Goal: Book appointment/travel/reservation: Book appointment/travel/reservation

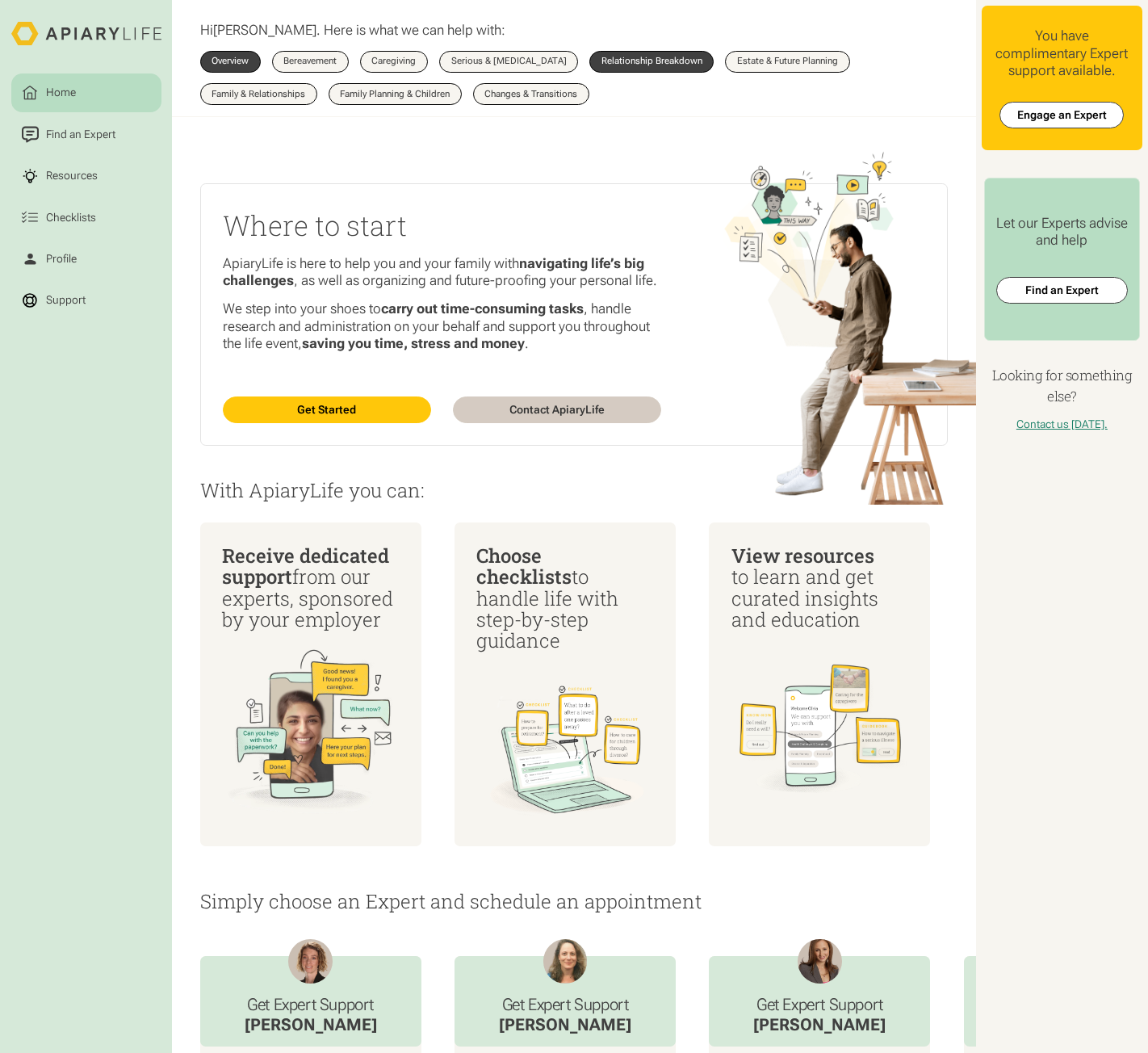
click at [652, 62] on div "Relationship Breakdown" at bounding box center [652, 61] width 101 height 9
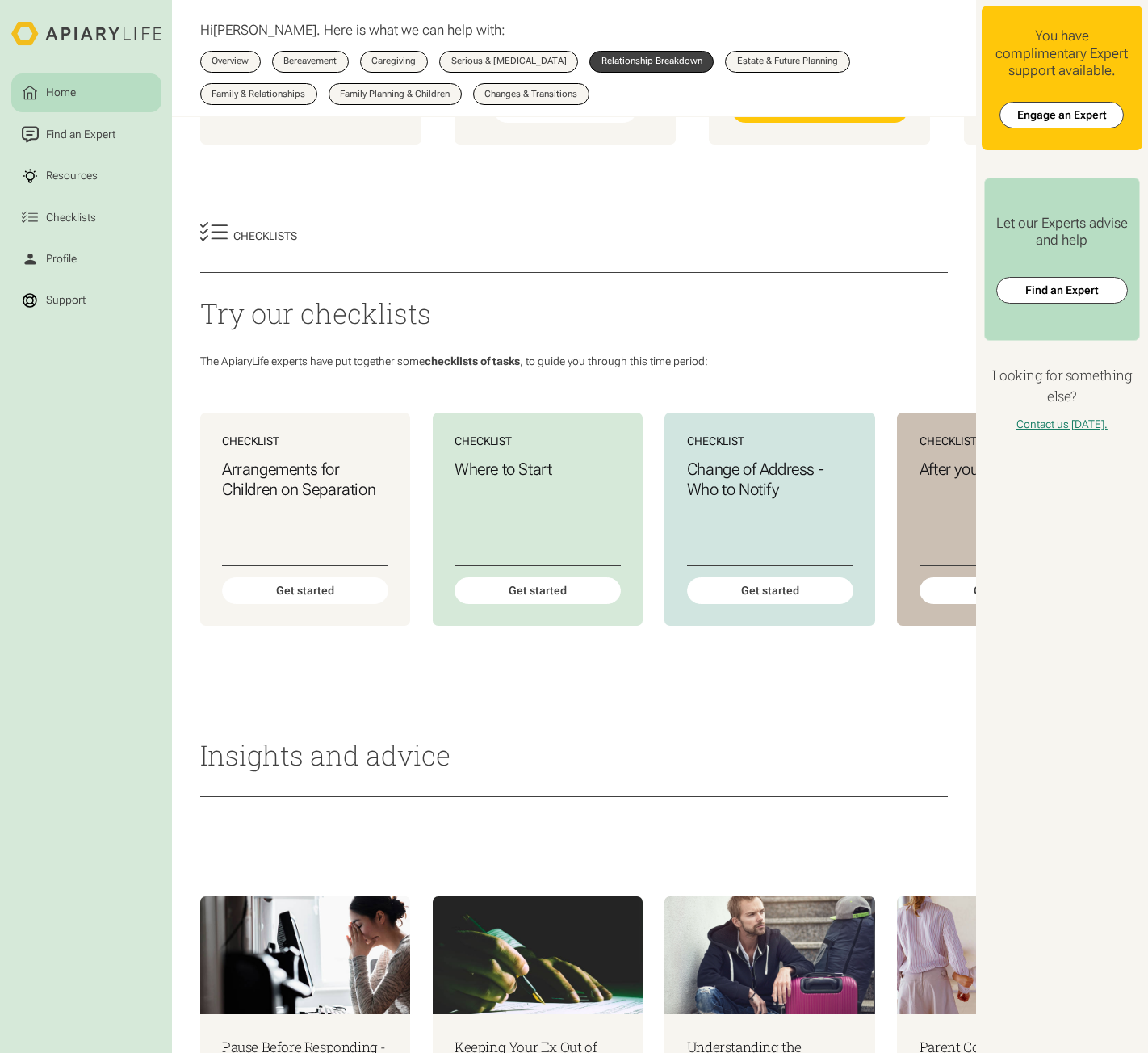
scroll to position [404, 0]
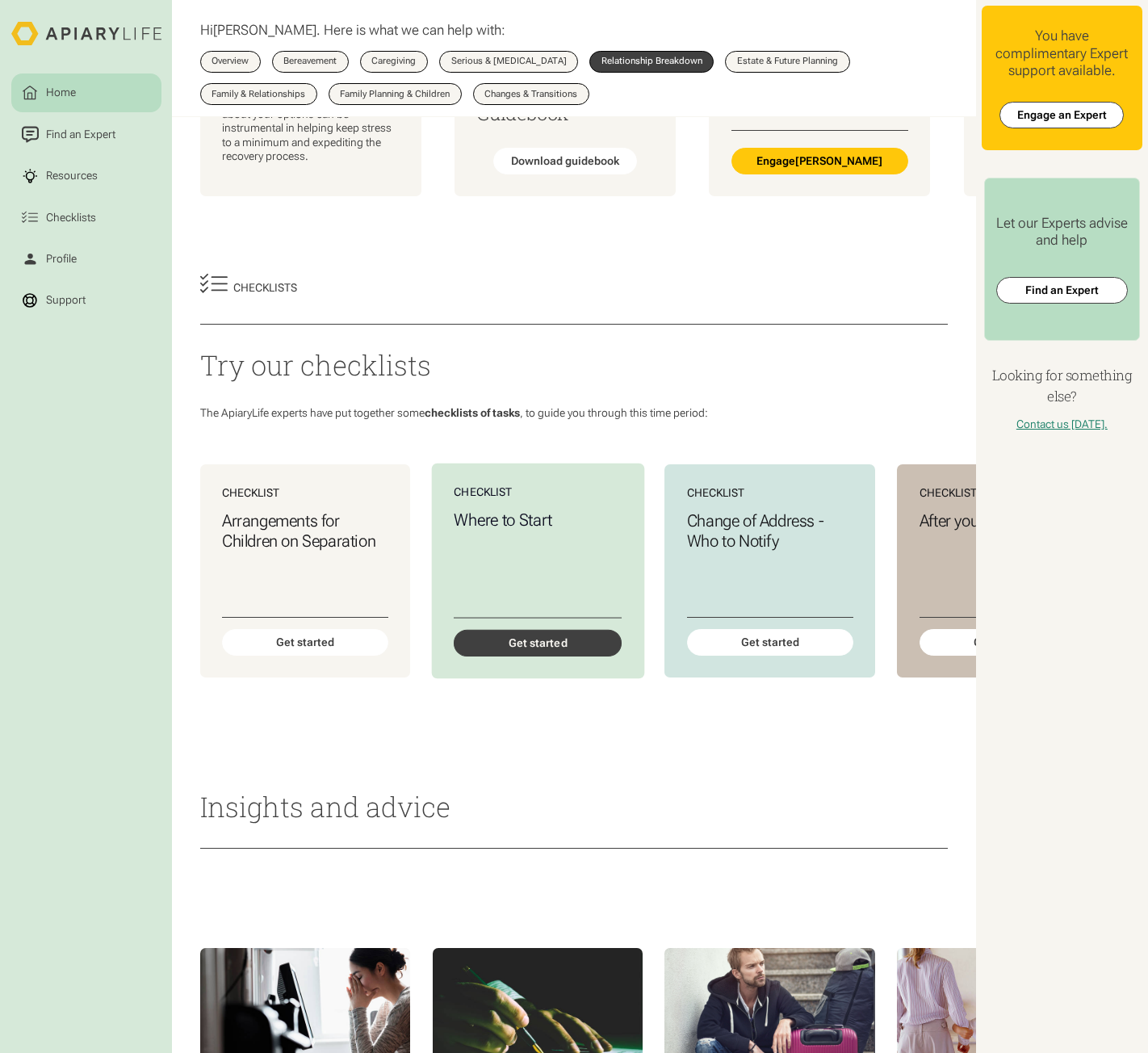
click at [545, 656] on div "Get started" at bounding box center [538, 642] width 168 height 27
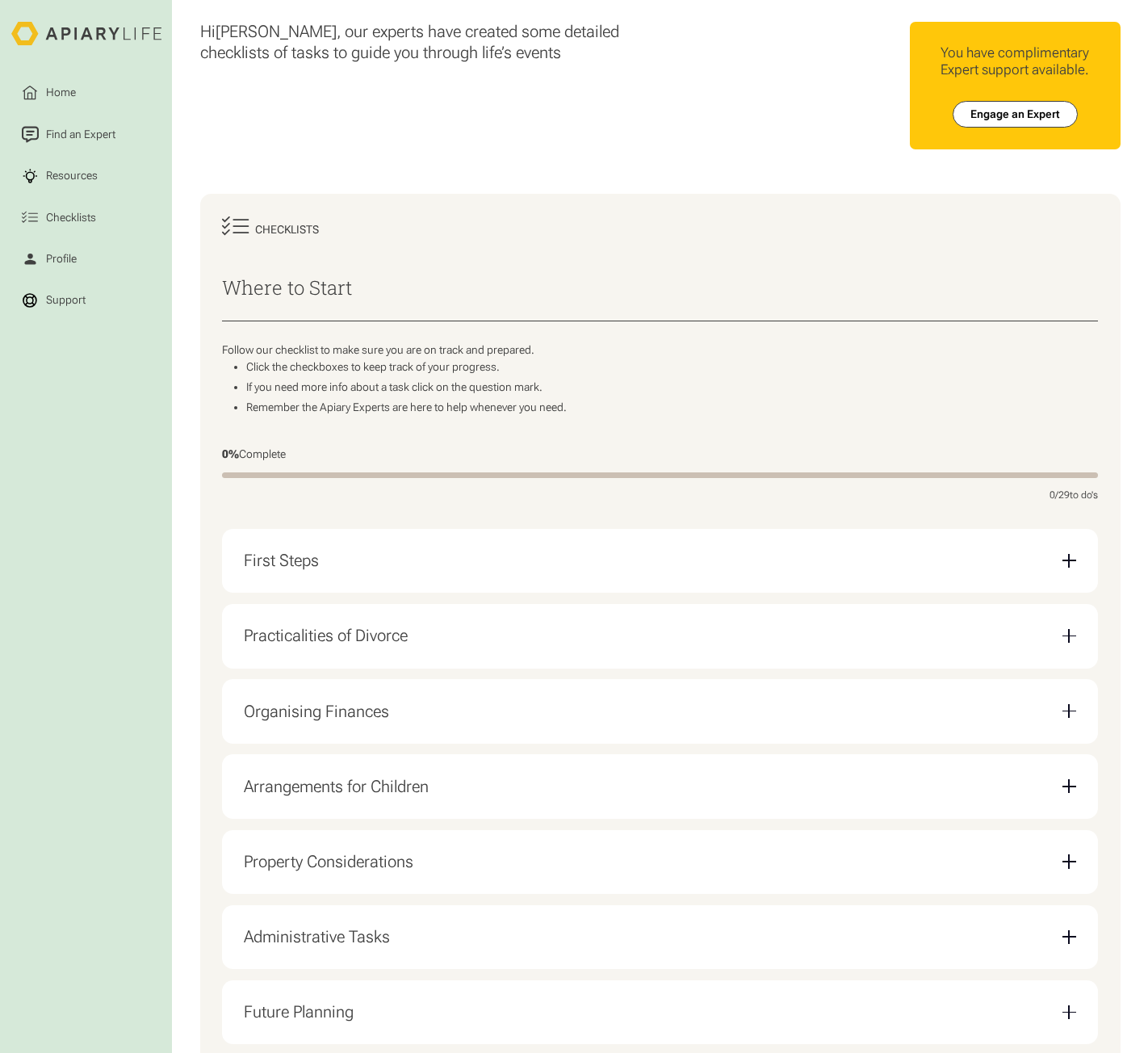
click at [321, 573] on div "First Steps" at bounding box center [659, 561] width 832 height 42
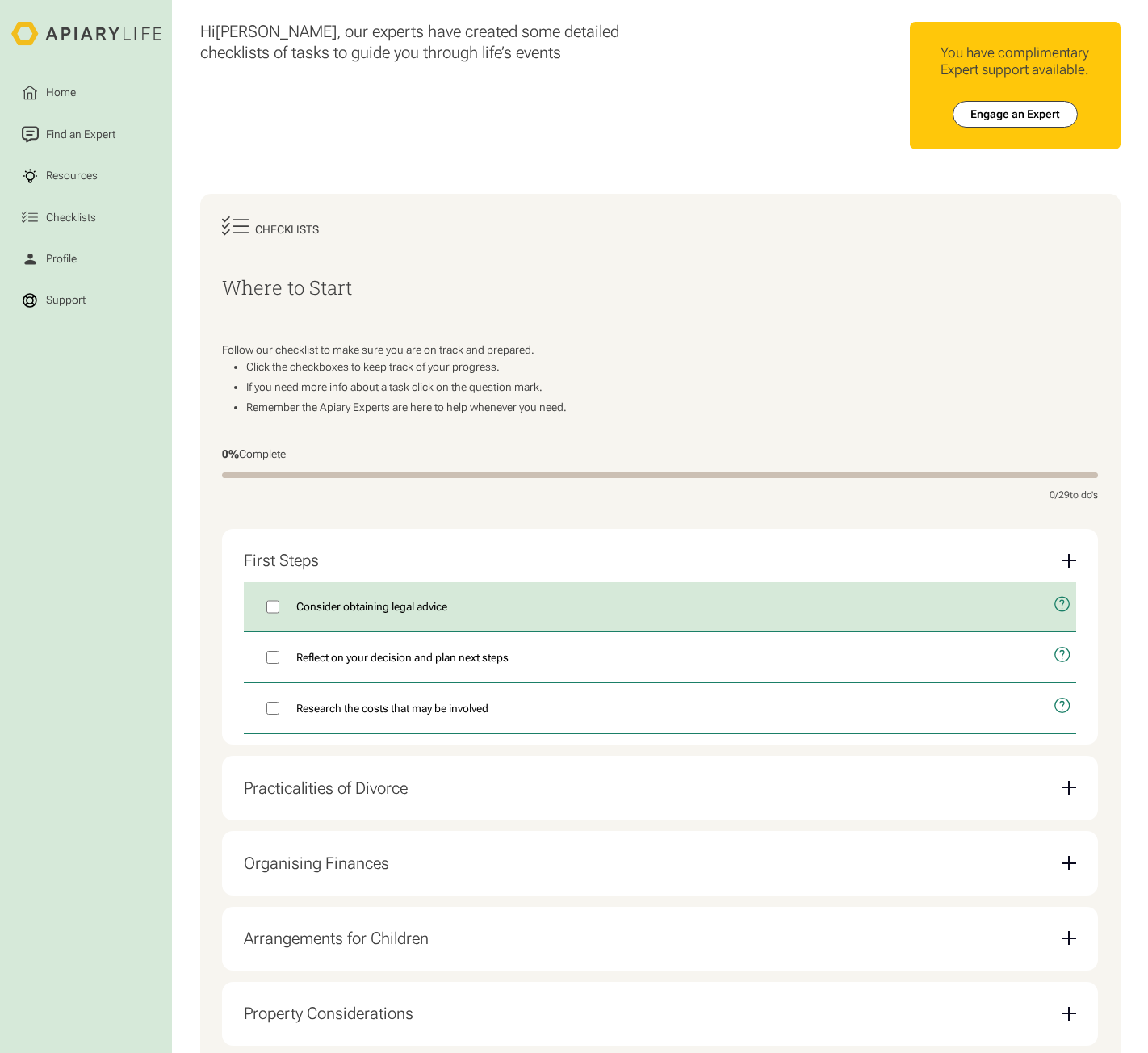
click at [1064, 606] on icon "open modal" at bounding box center [1063, 604] width 4 height 8
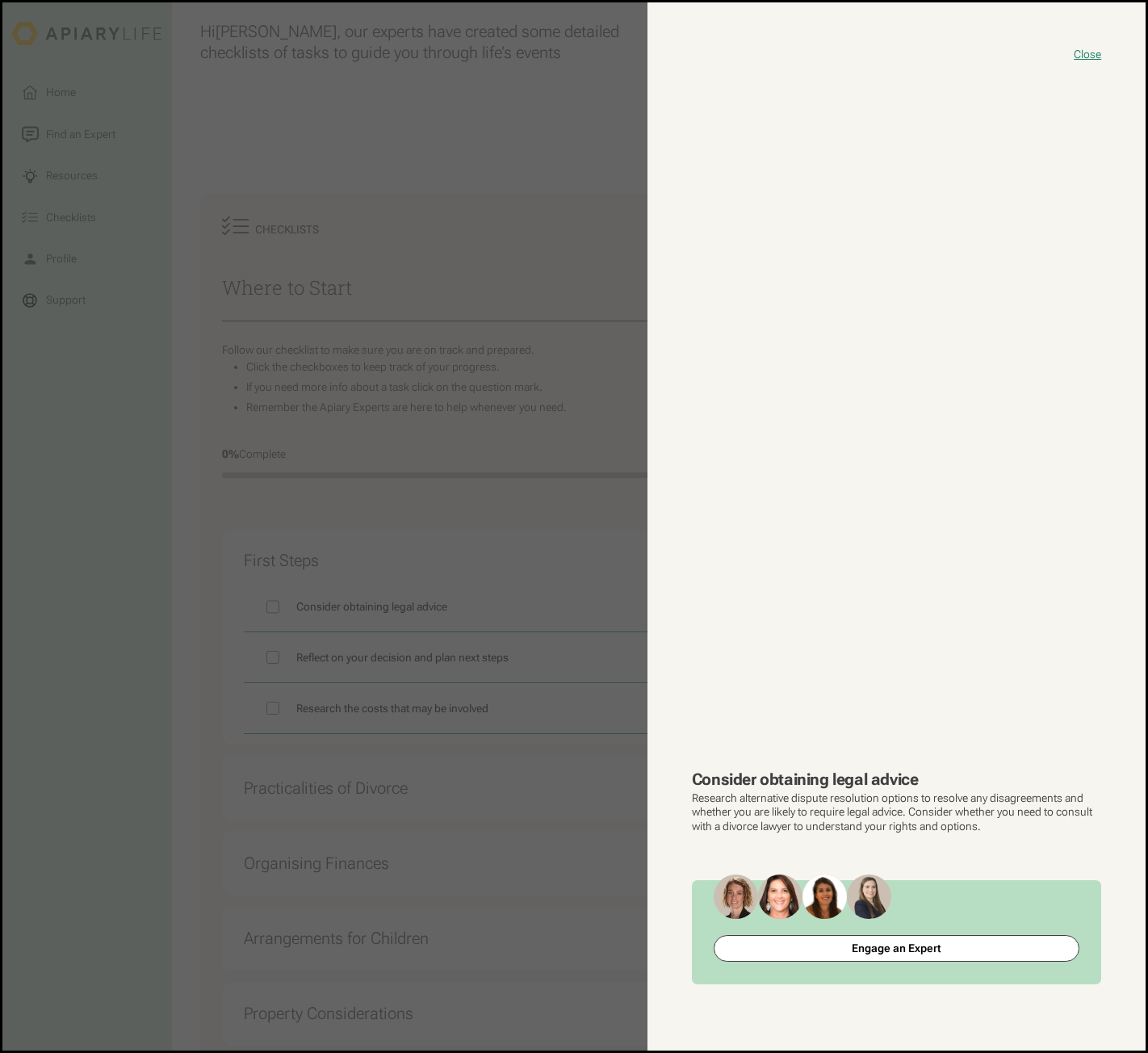
click at [576, 565] on button "close modal" at bounding box center [574, 526] width 1144 height 1049
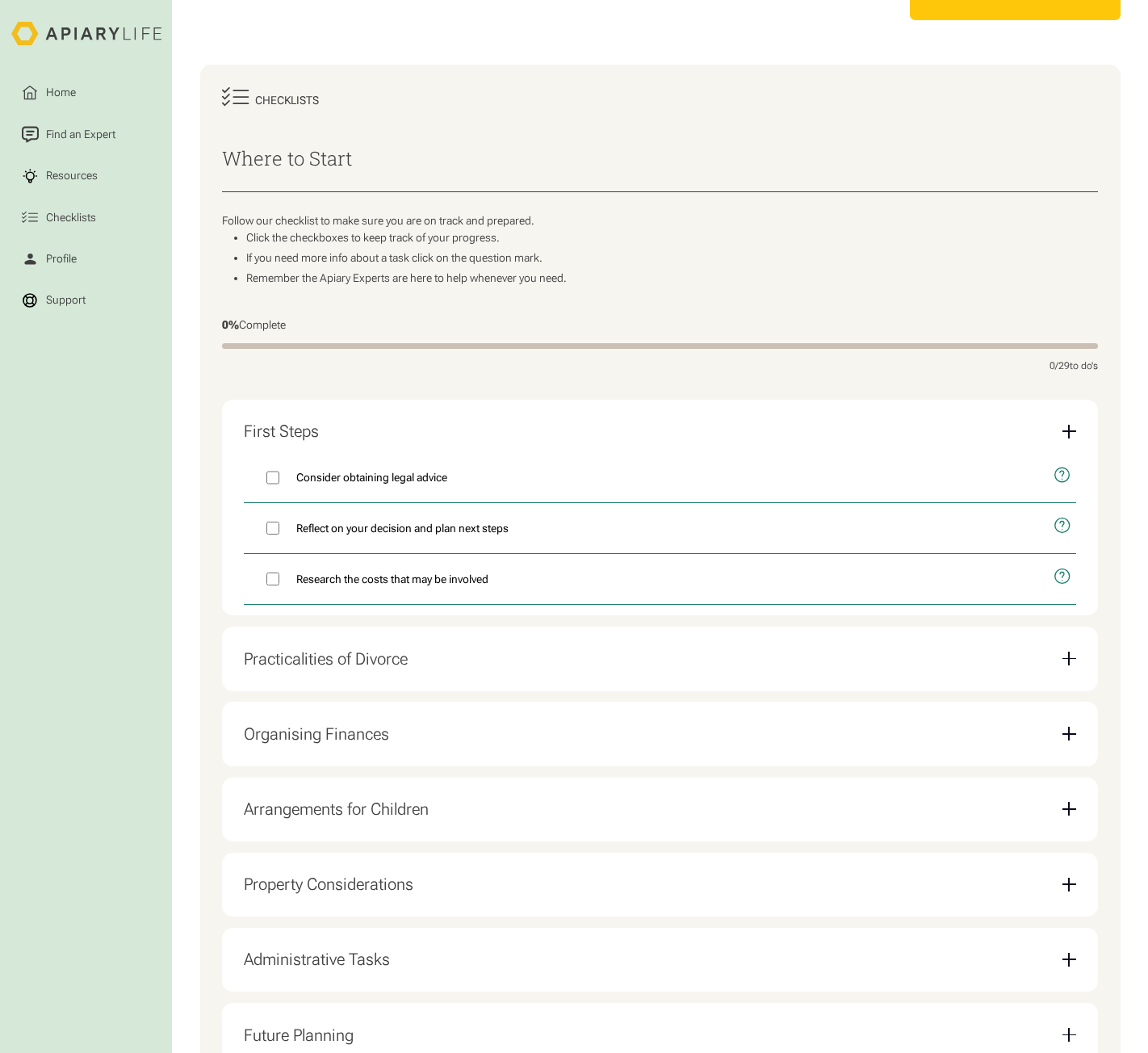
scroll to position [161, 0]
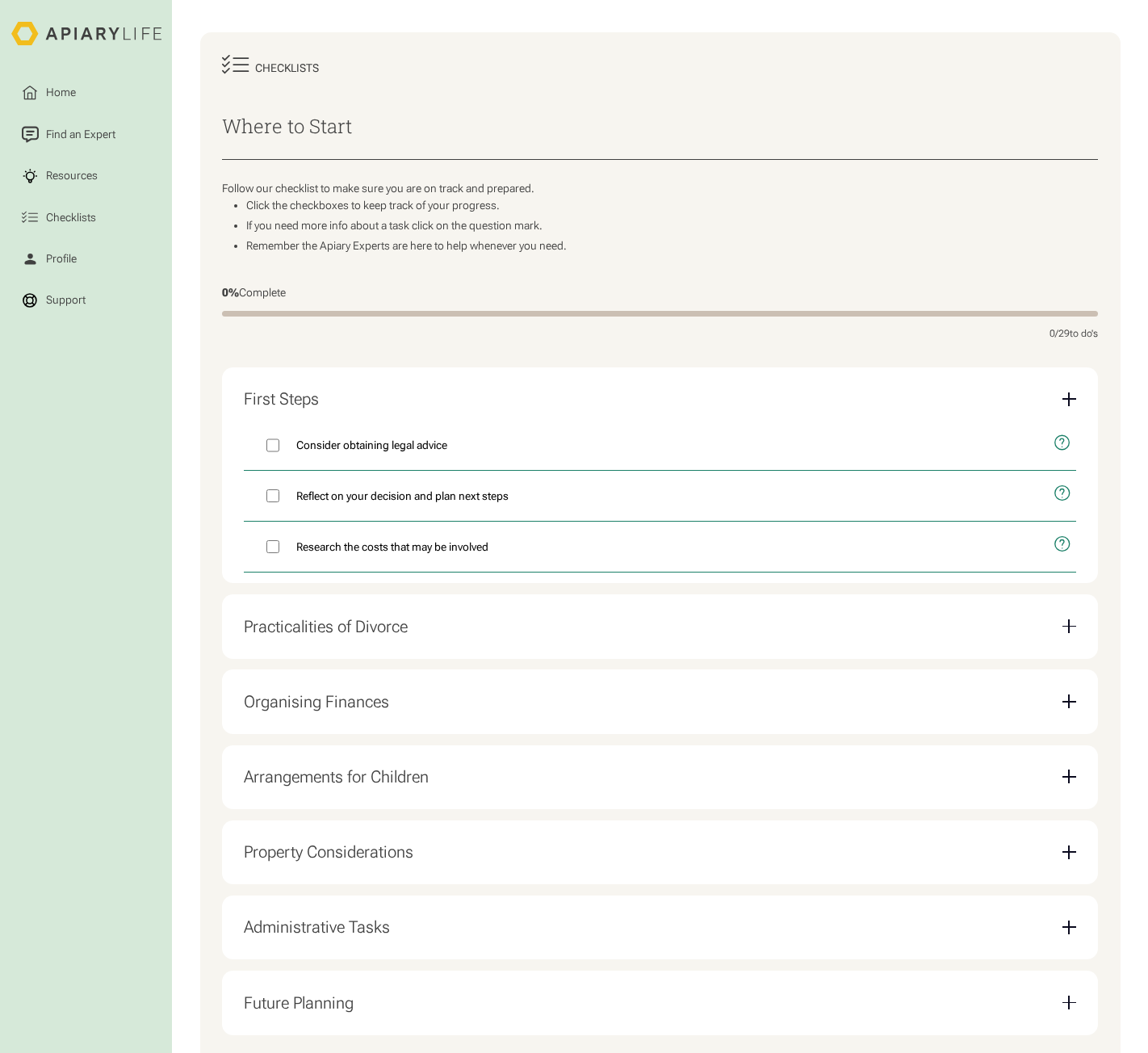
click at [521, 698] on div "Organising Finances" at bounding box center [659, 702] width 832 height 42
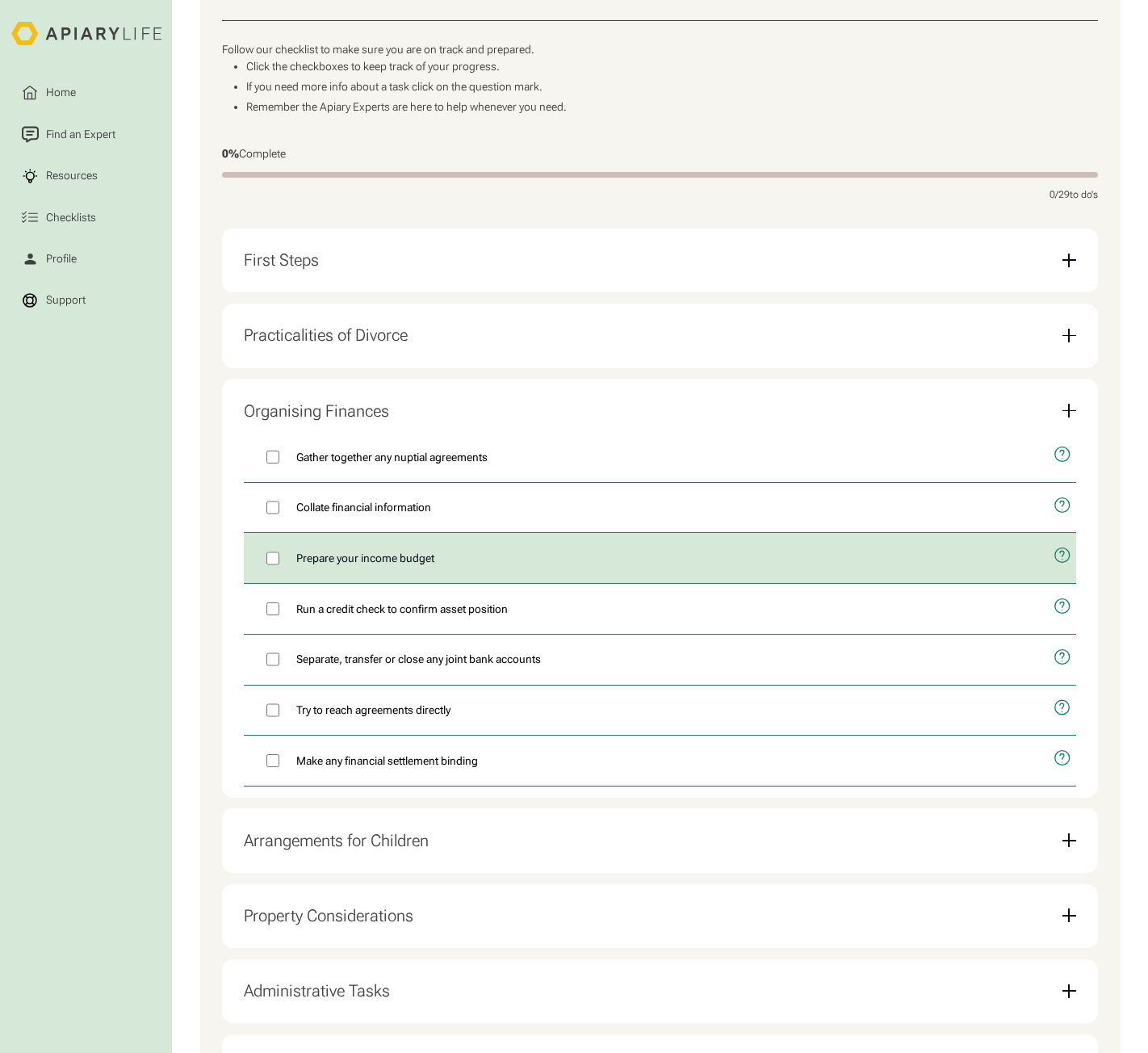
scroll to position [404, 0]
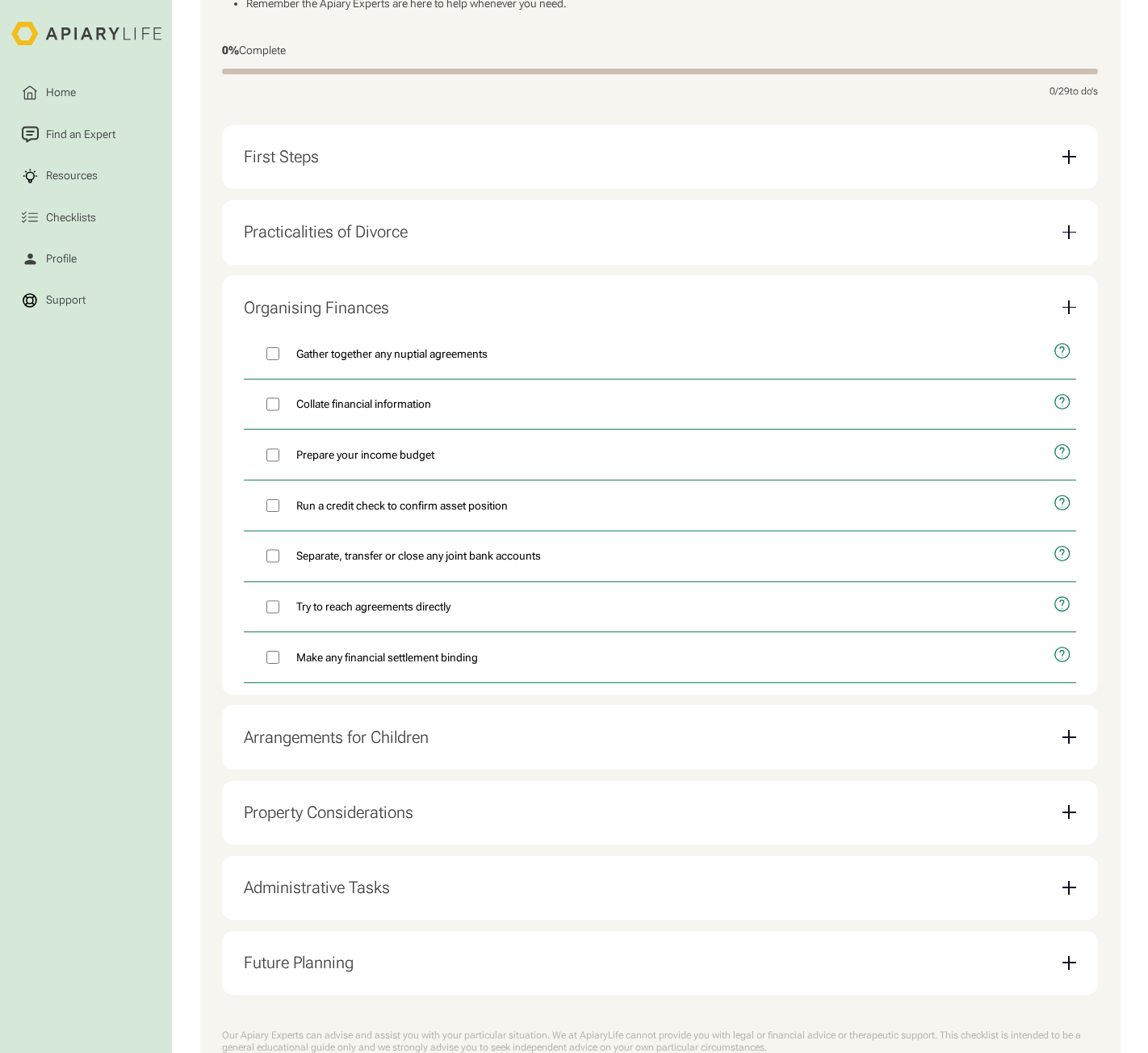
click at [503, 741] on div "Arrangements for Children" at bounding box center [659, 737] width 832 height 42
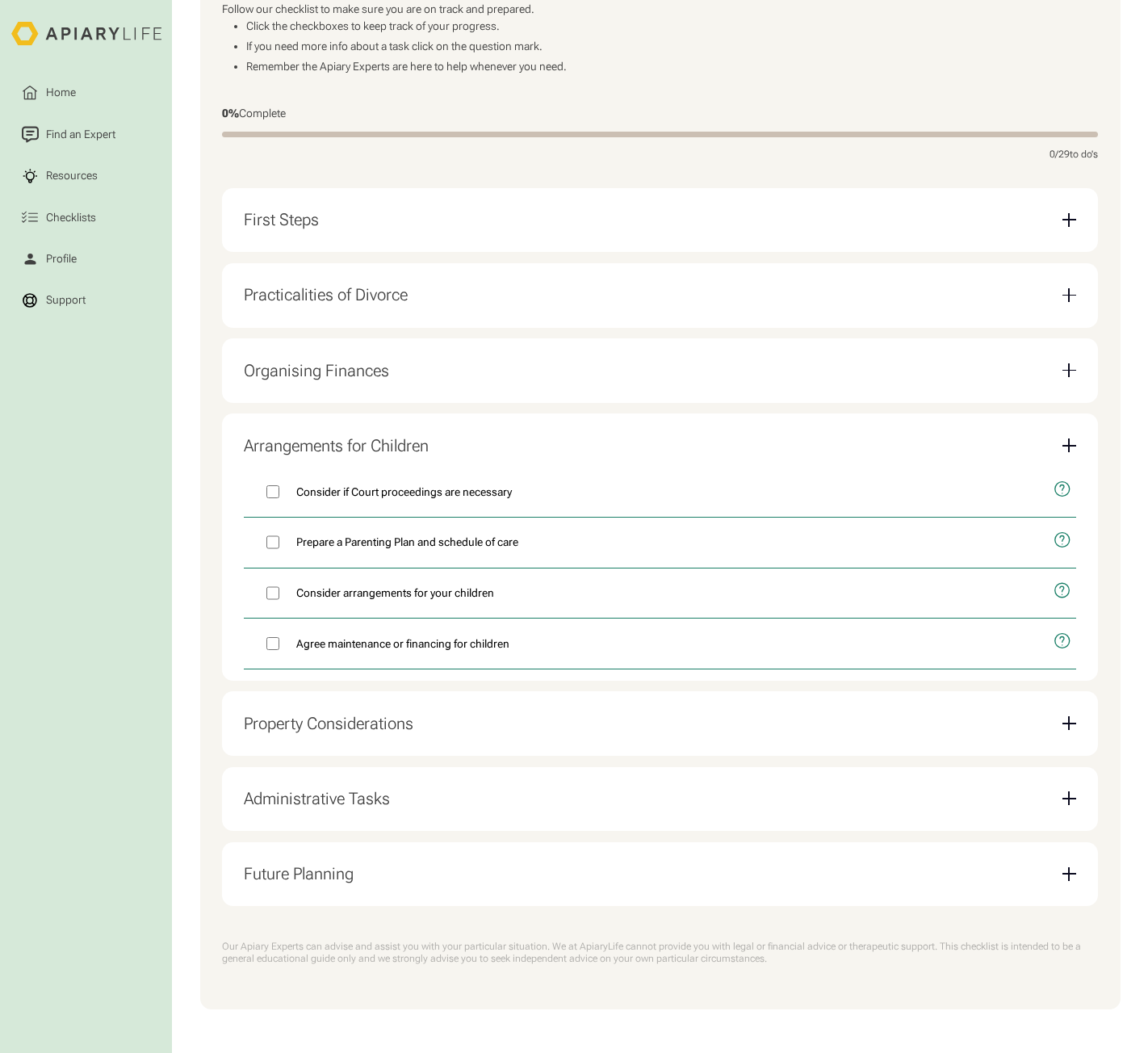
scroll to position [352, 0]
click at [506, 731] on div "Property Considerations" at bounding box center [659, 723] width 832 height 42
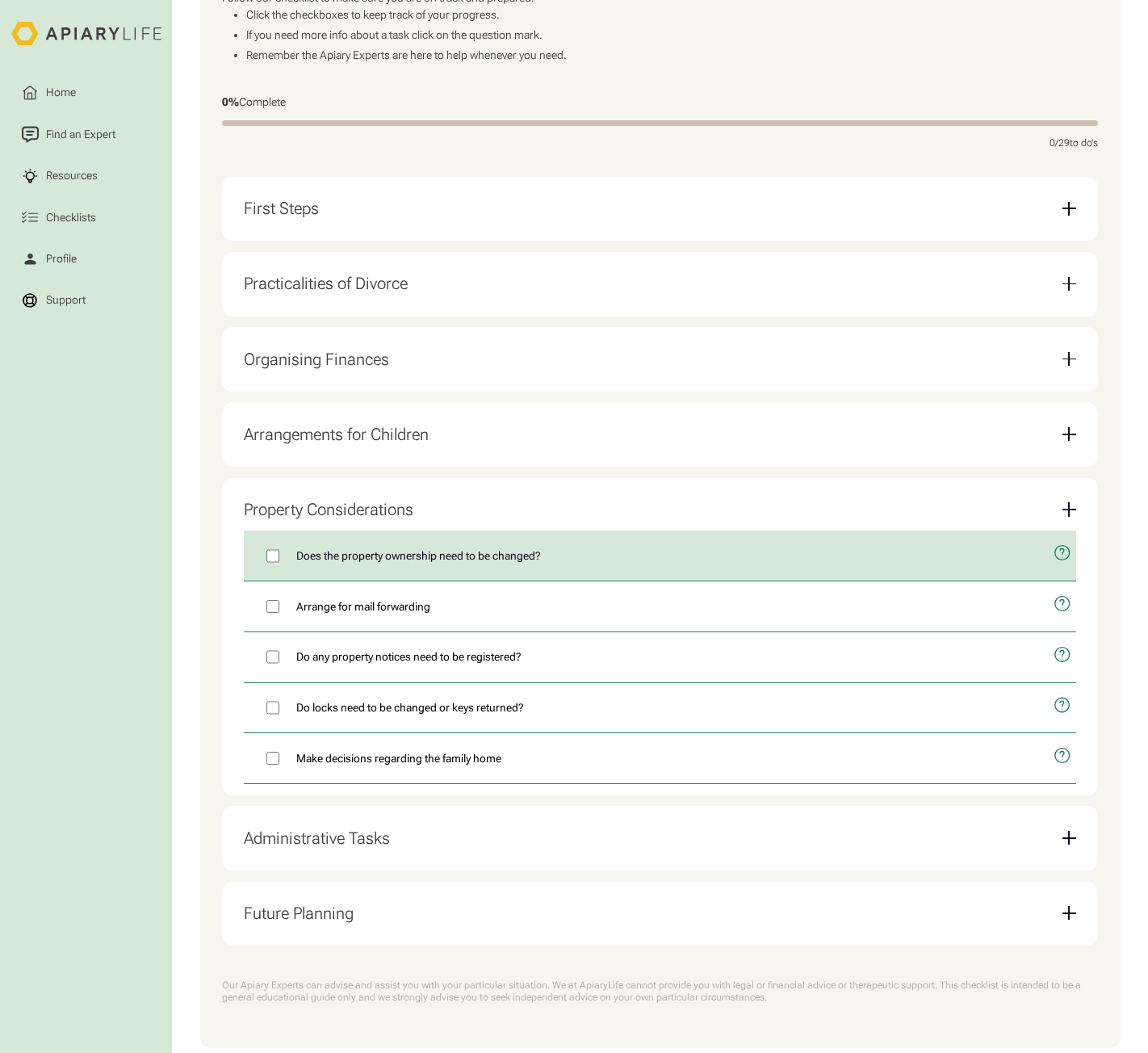
click at [520, 565] on span "Does the property ownership need to be changed?" at bounding box center [418, 556] width 244 height 17
click at [1058, 561] on icon "open modal" at bounding box center [1062, 553] width 17 height 43
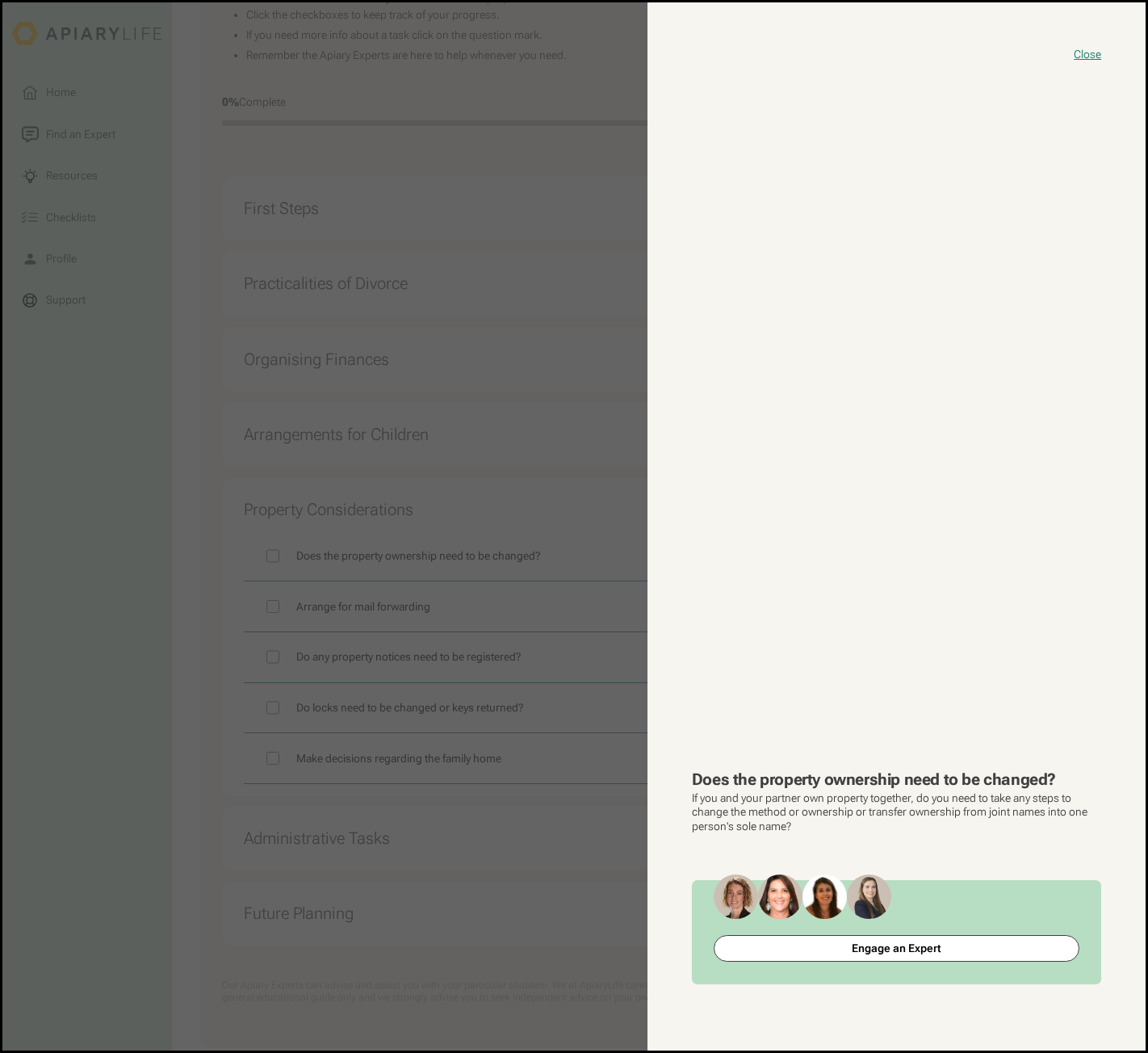
click at [462, 963] on button "close modal" at bounding box center [574, 526] width 1144 height 1049
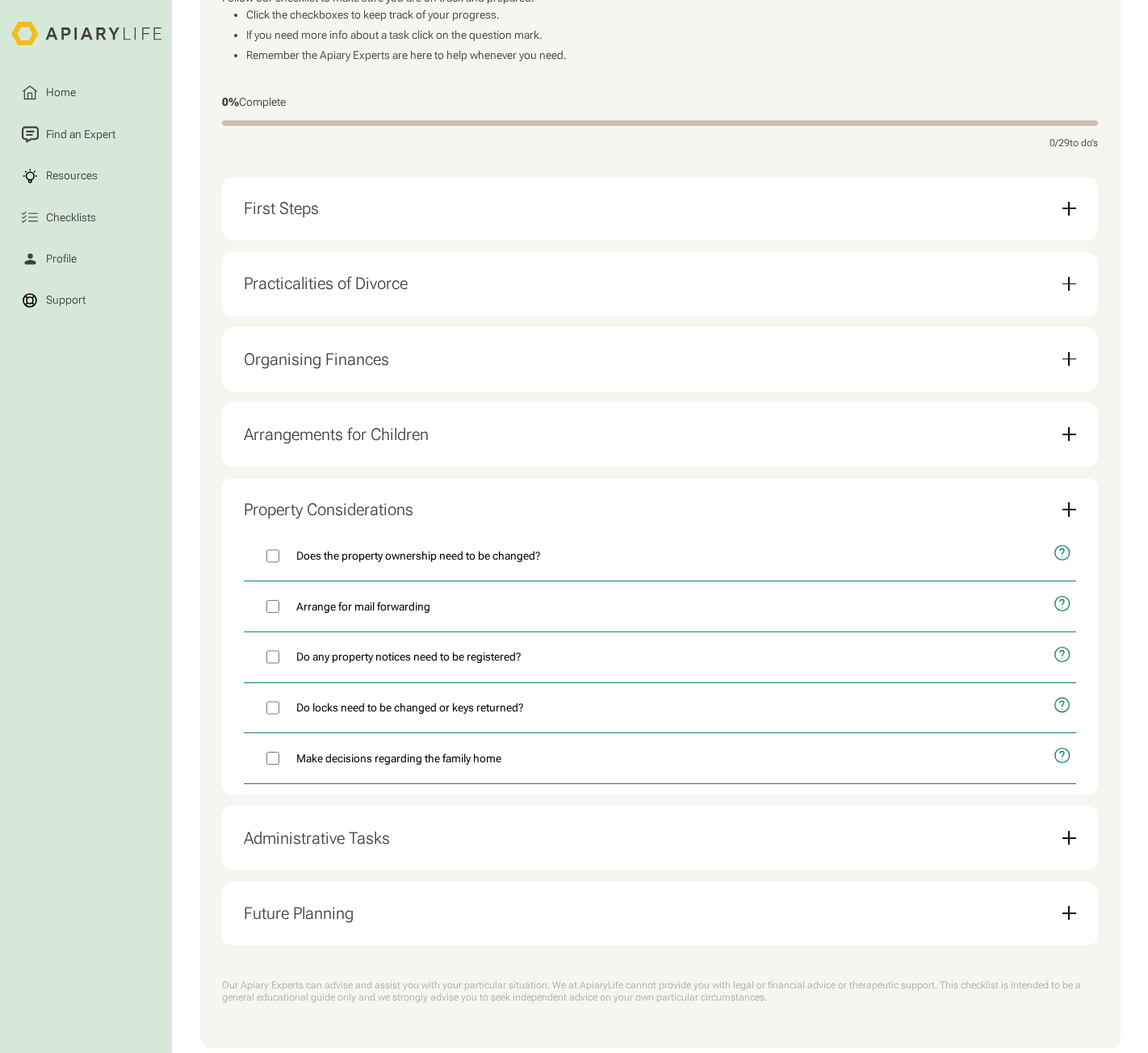
click at [513, 849] on div "Administrative Tasks" at bounding box center [659, 838] width 832 height 42
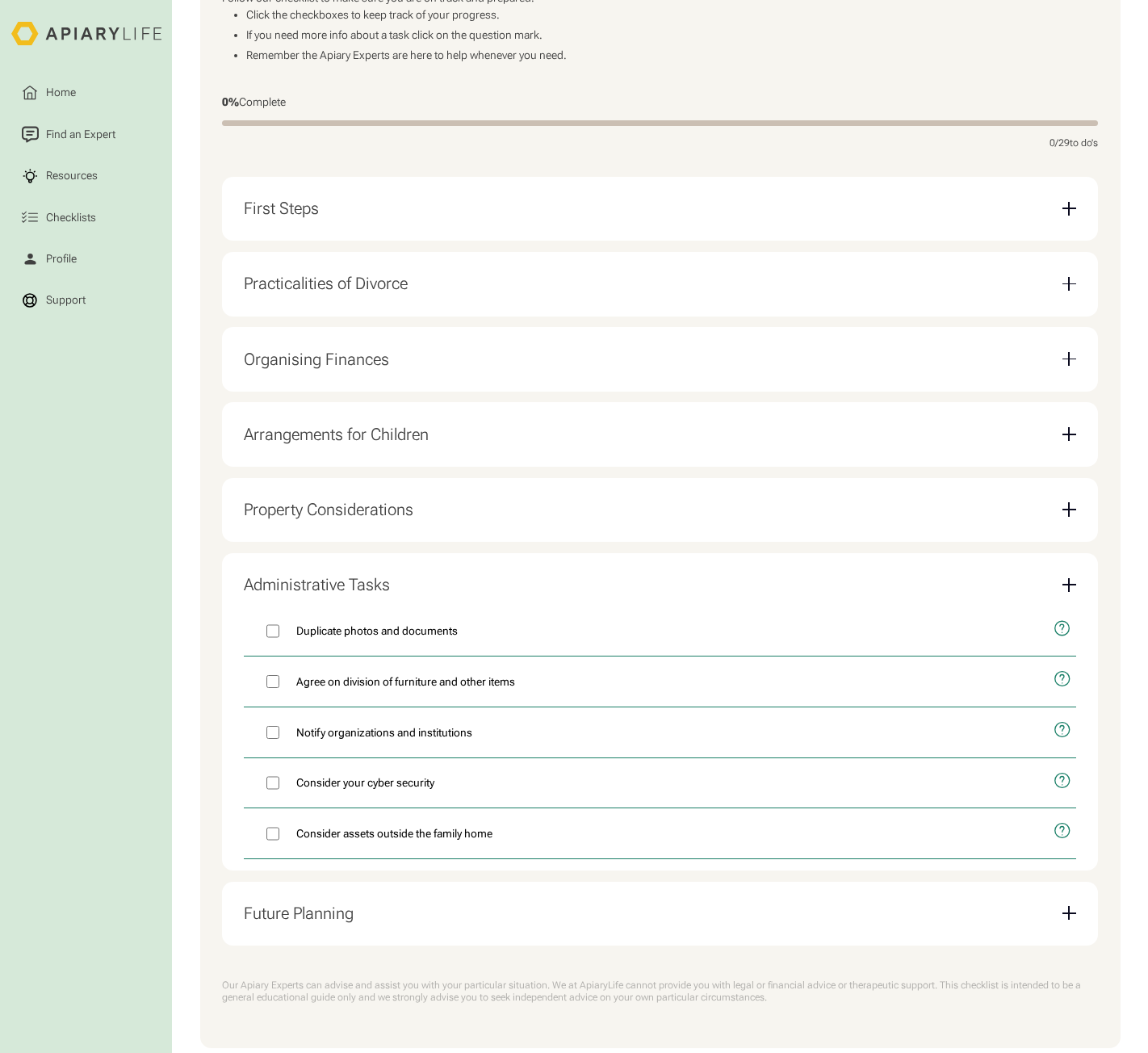
click at [492, 912] on div "Future Planning" at bounding box center [659, 913] width 832 height 42
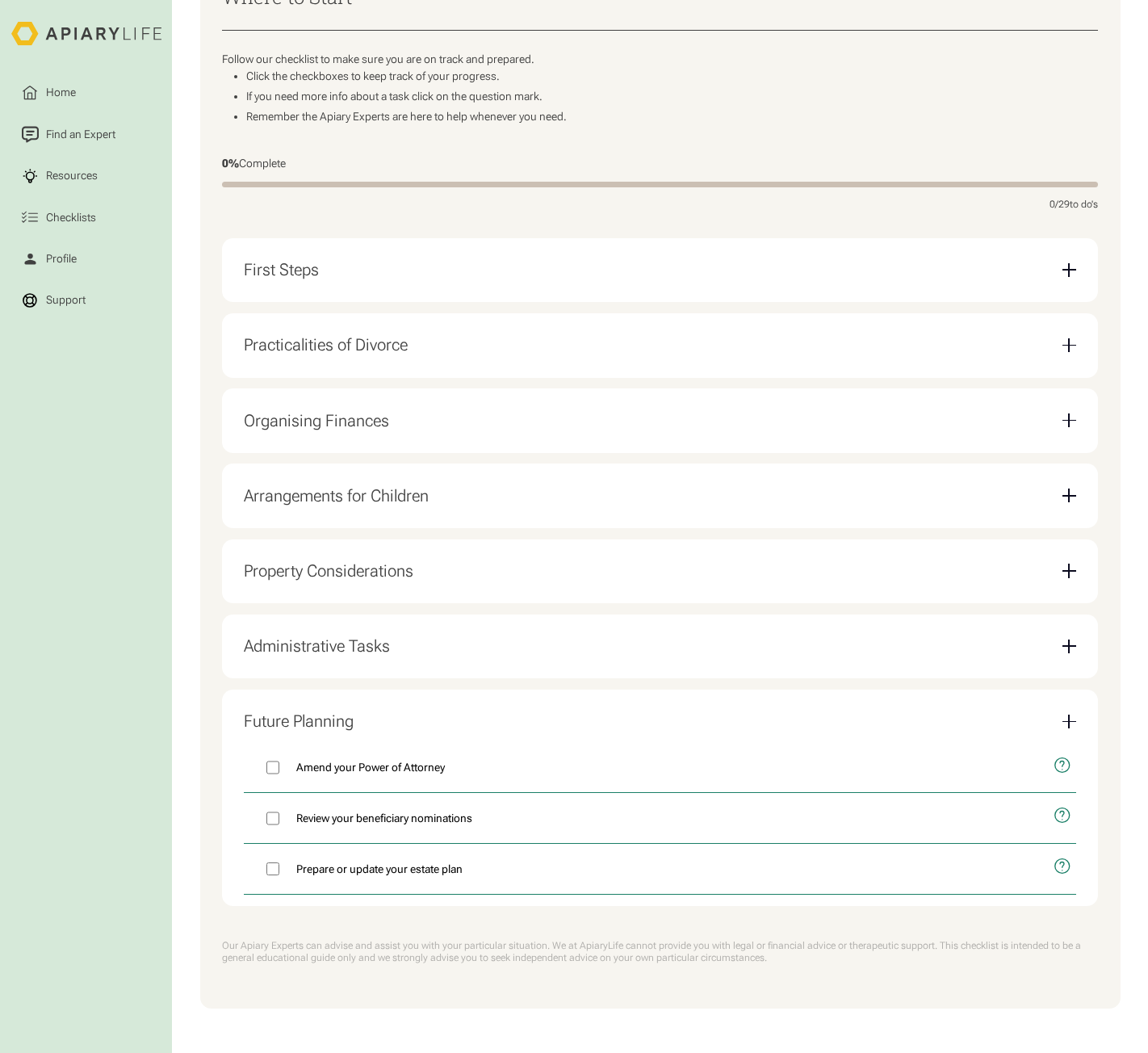
click at [675, 713] on div "Future Planning" at bounding box center [659, 722] width 832 height 42
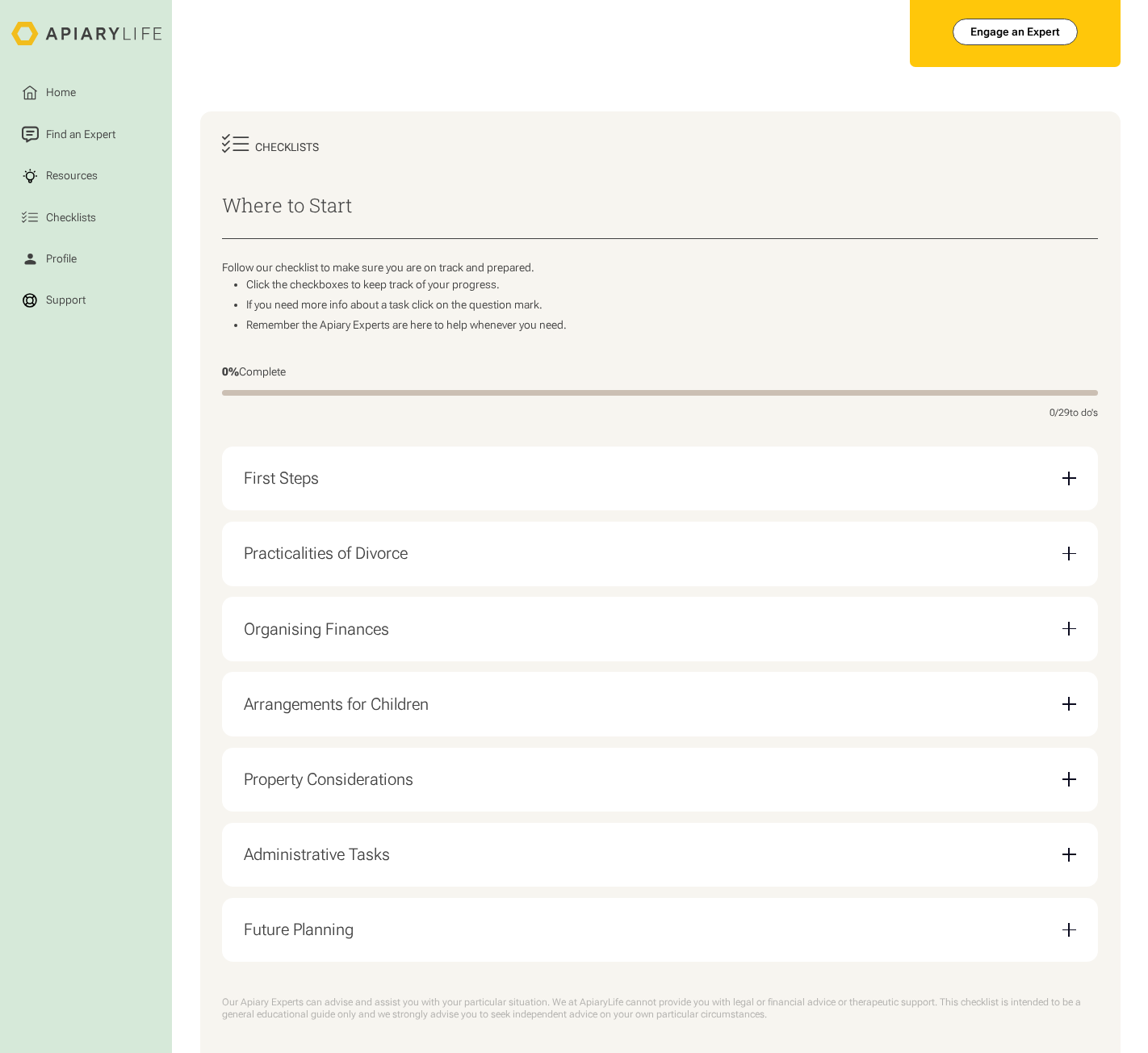
scroll to position [0, 0]
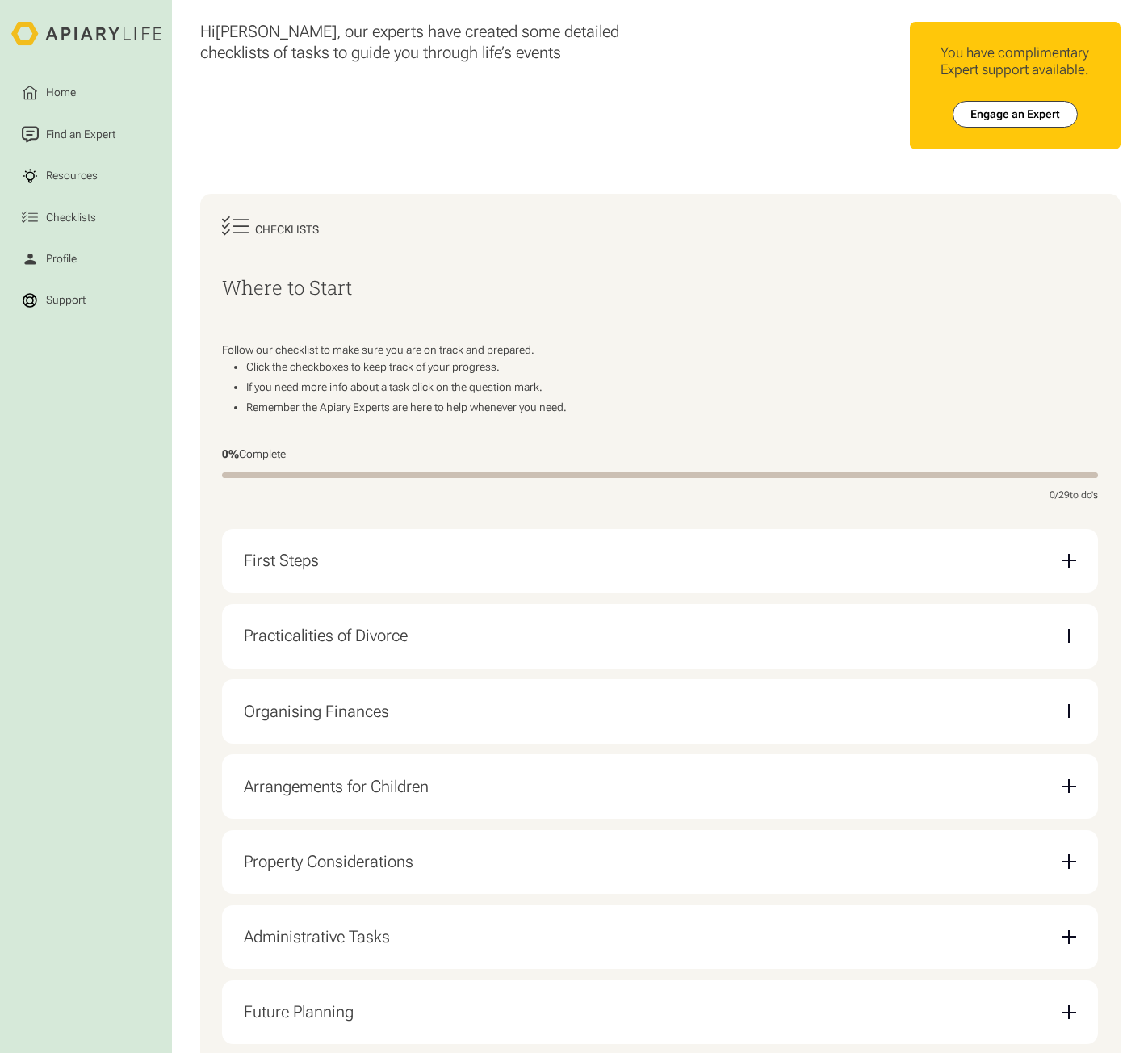
click at [705, 144] on div "Home Find an Expert Resources Checklists You have complimentary Expert support …" at bounding box center [891, 85] width 458 height 128
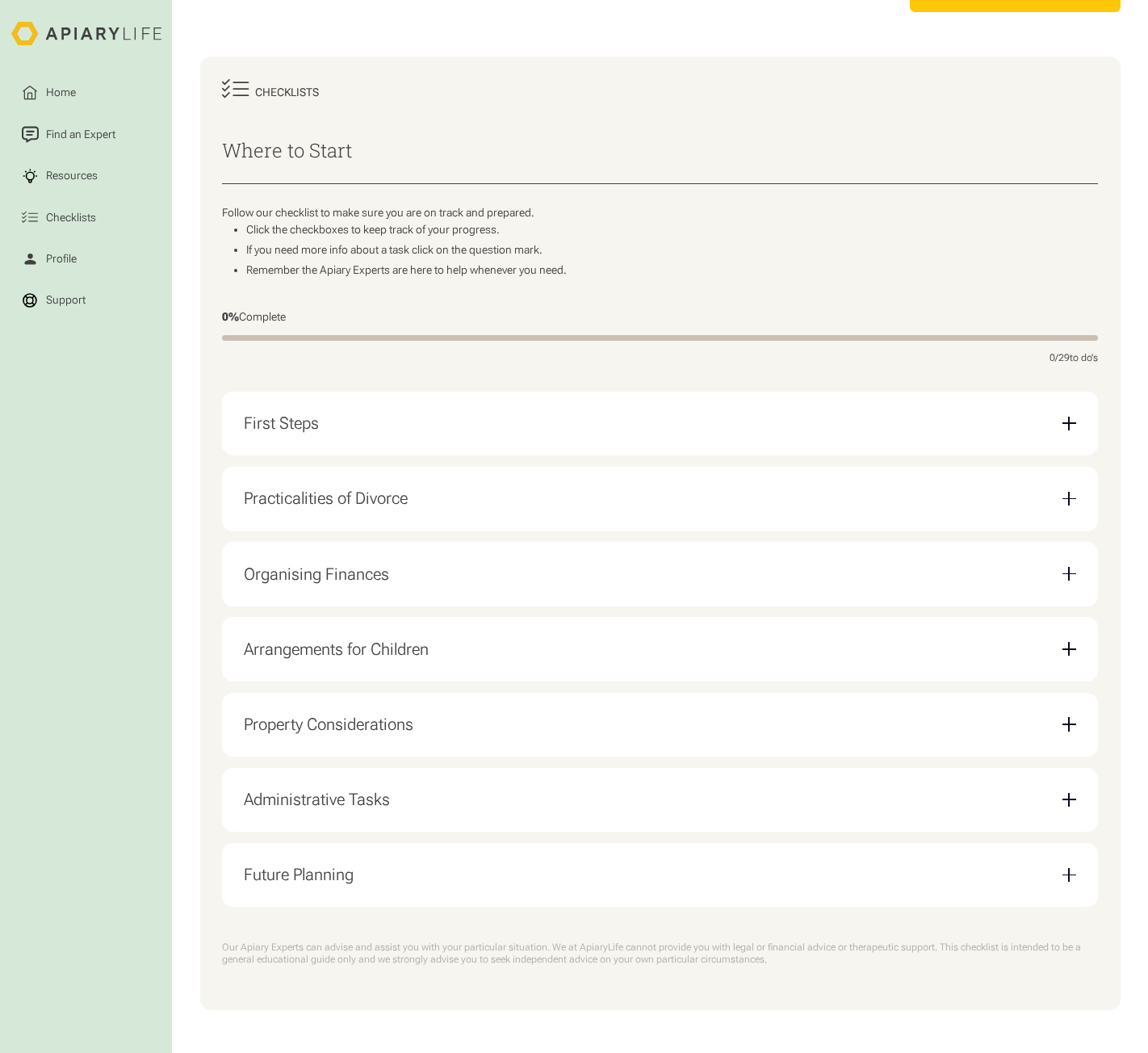
scroll to position [148, 0]
click at [770, 498] on div "Practicalities of Divorce" at bounding box center [659, 497] width 832 height 42
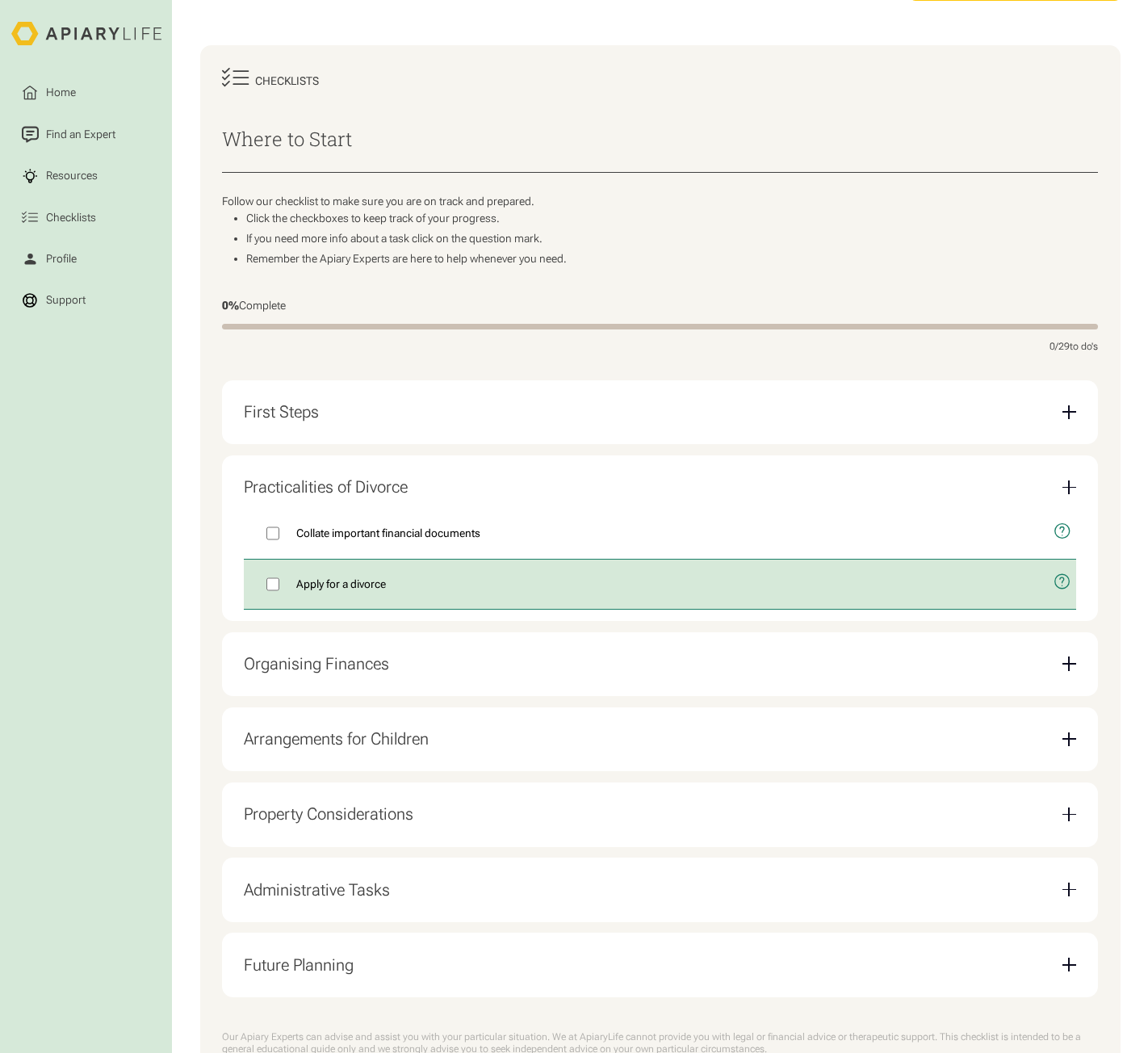
click at [1053, 591] on icon "open modal" at bounding box center [1062, 581] width 17 height 43
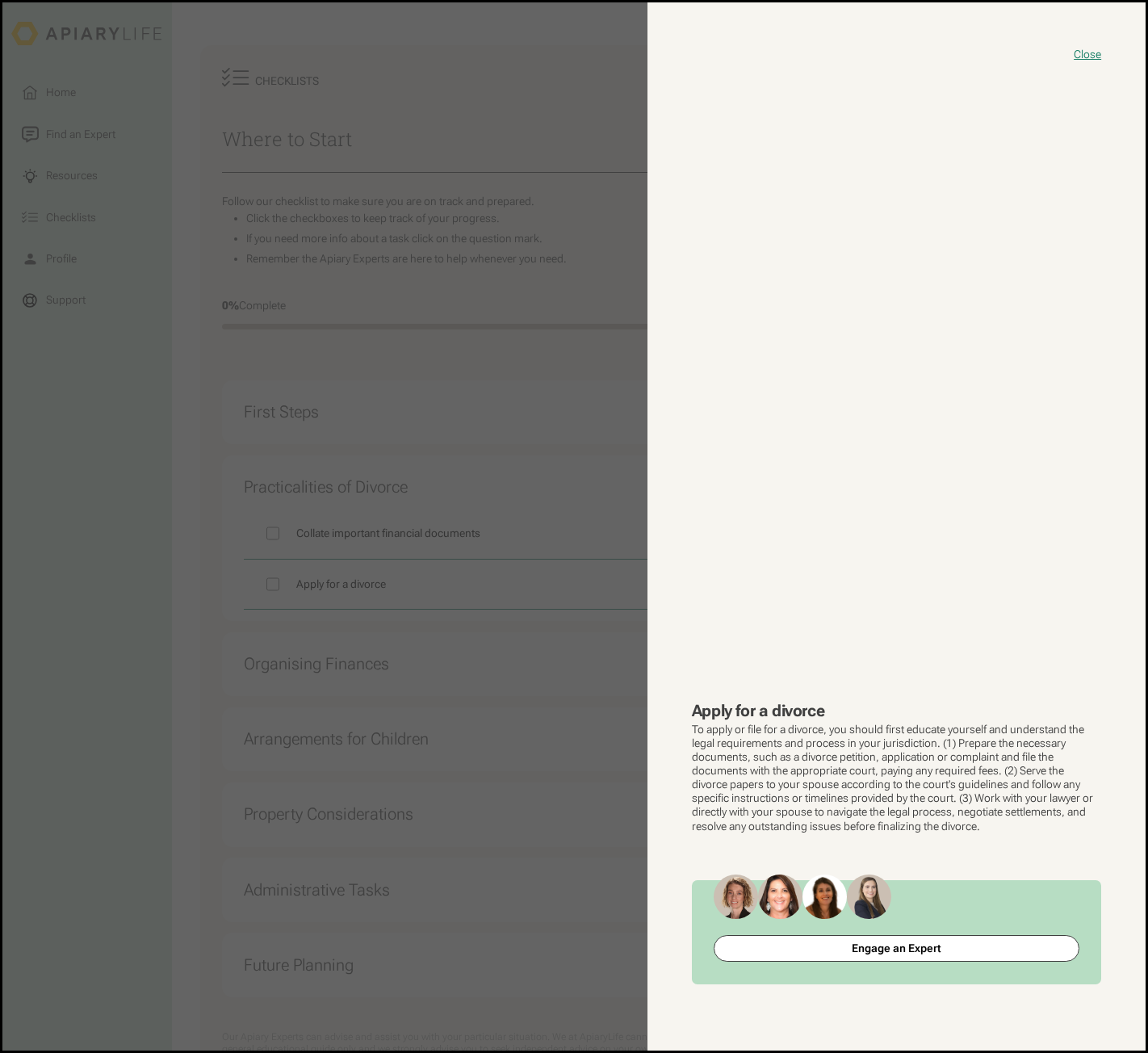
click at [499, 642] on button "close modal" at bounding box center [574, 526] width 1144 height 1049
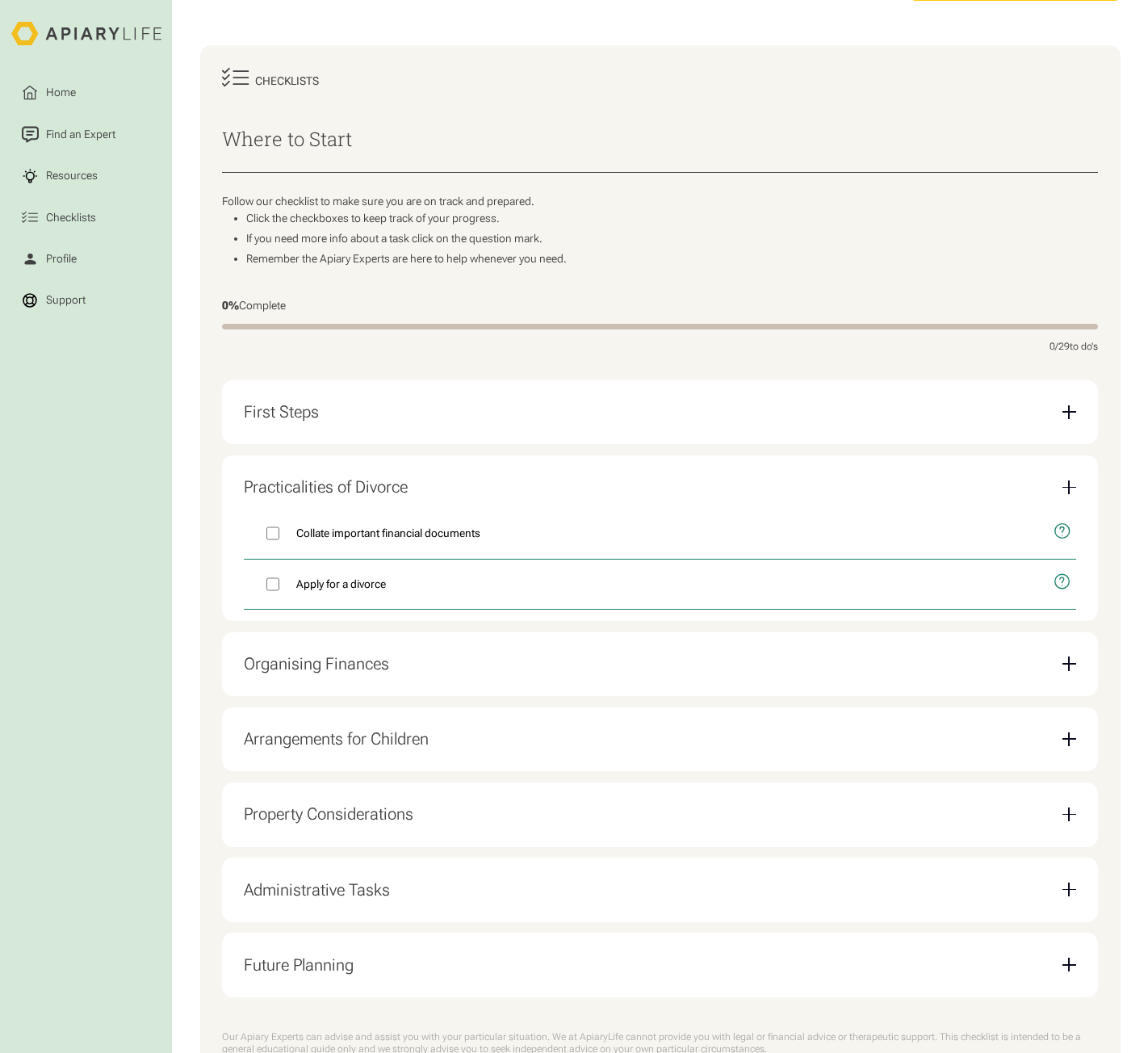
click at [872, 402] on div "First Steps" at bounding box center [659, 413] width 832 height 42
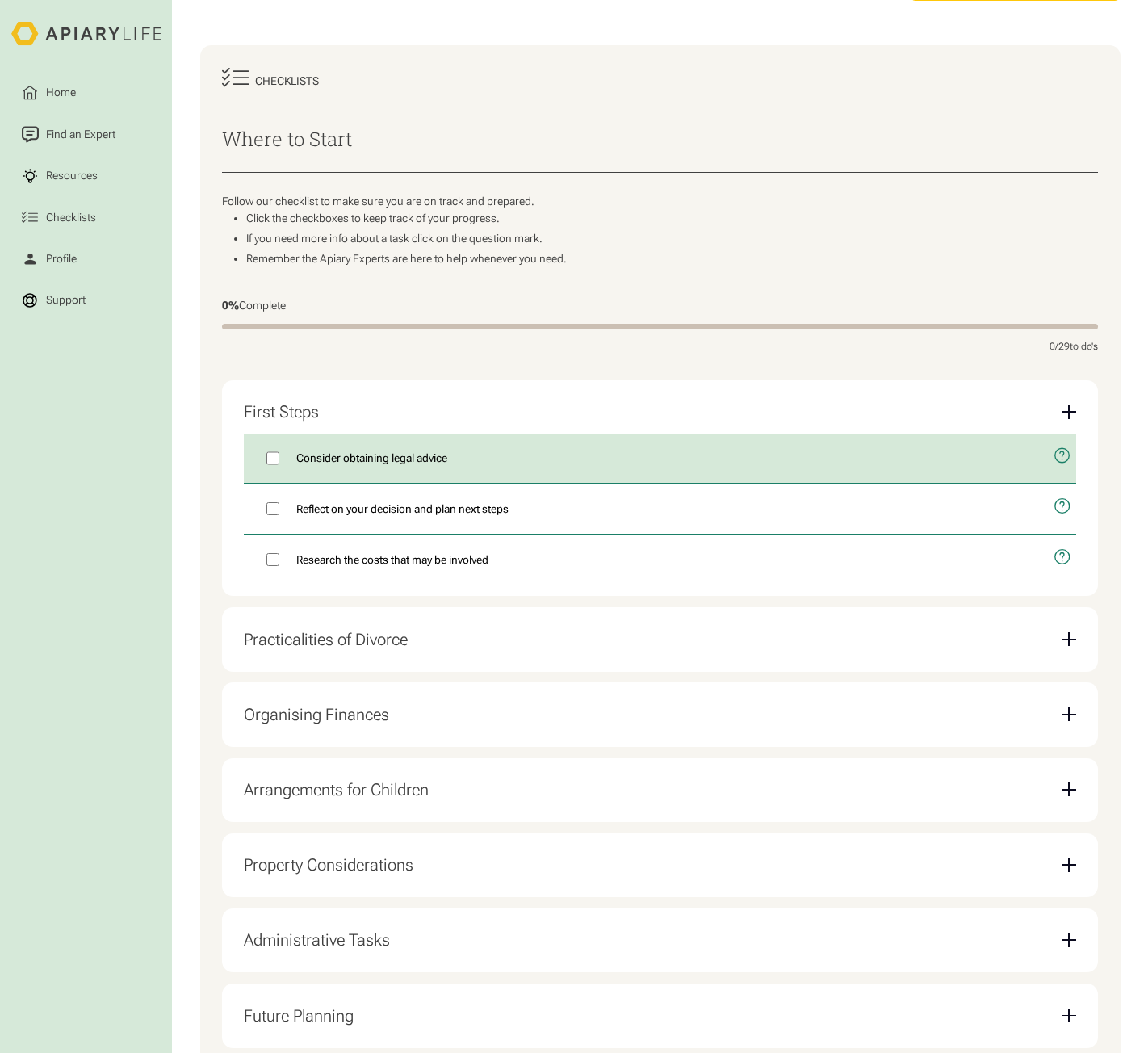
click at [1057, 461] on icon "open modal" at bounding box center [1062, 455] width 17 height 43
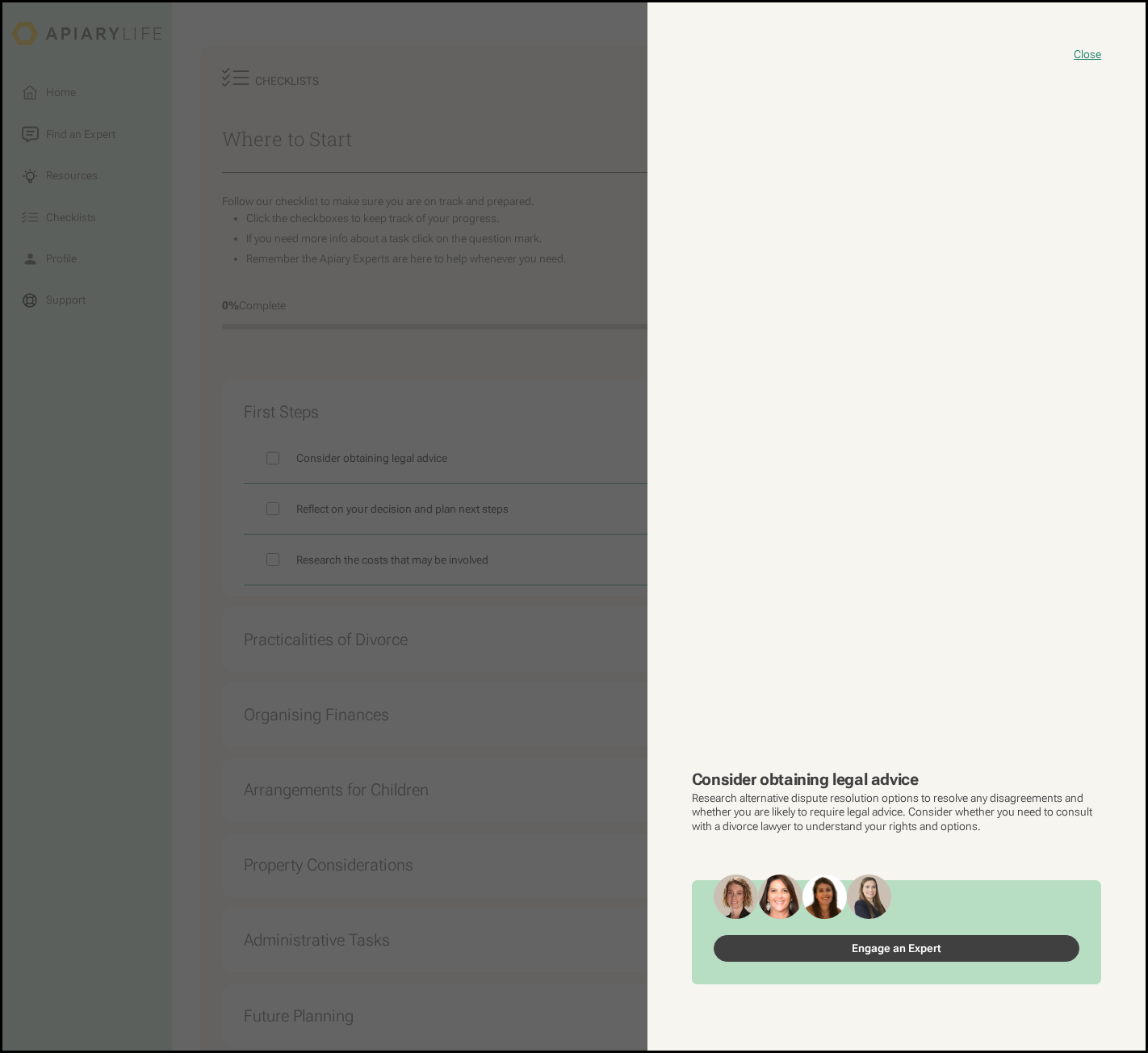
click at [922, 955] on link "Engage an Expert" at bounding box center [896, 948] width 365 height 27
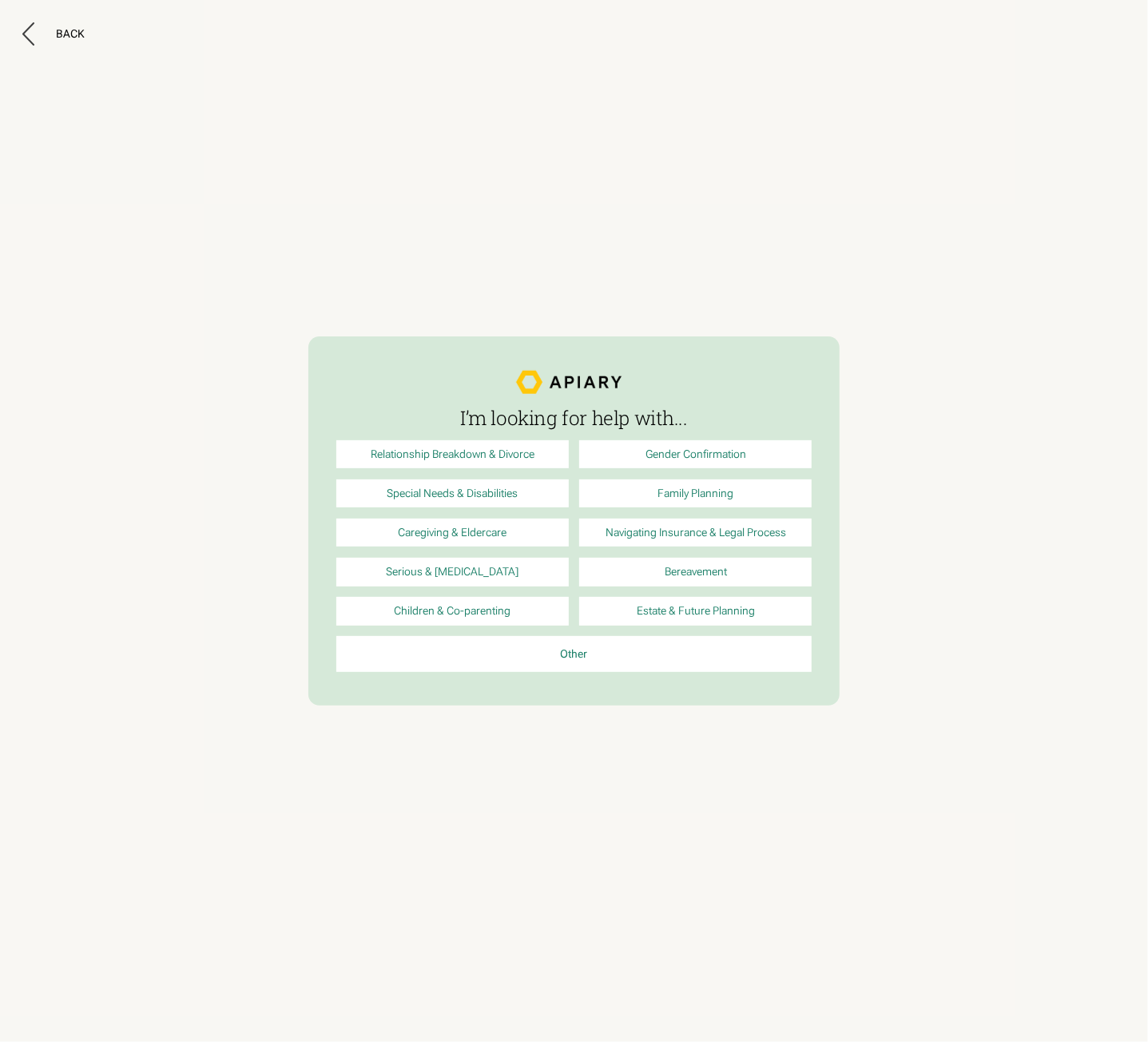
click at [479, 456] on link "Relationship Breakdown & Divorce" at bounding box center [452, 454] width 233 height 28
